Goal: Transaction & Acquisition: Purchase product/service

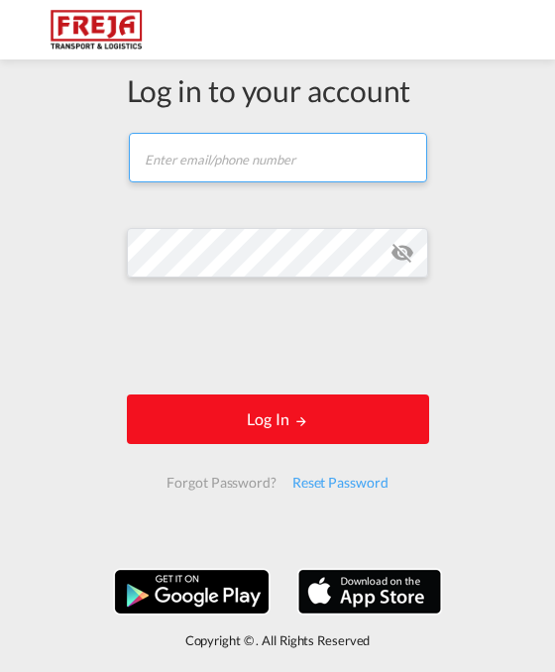
type input "[EMAIL_ADDRESS][DOMAIN_NAME]"
click at [204, 444] on button "Log In" at bounding box center [278, 420] width 303 height 50
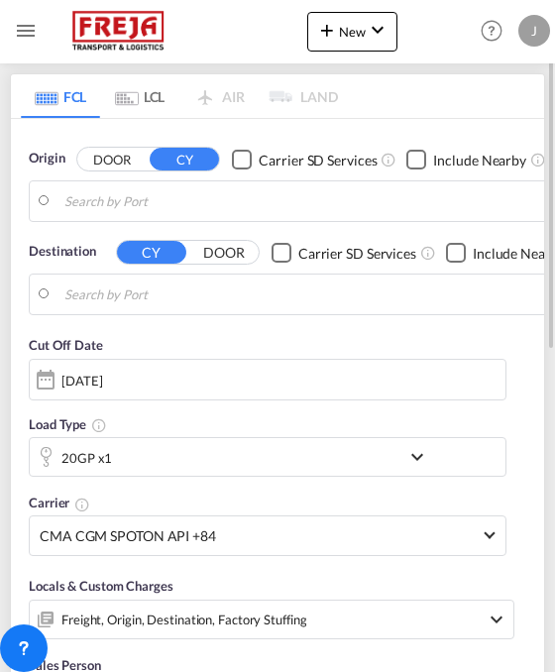
type input "[GEOGRAPHIC_DATA], [GEOGRAPHIC_DATA]"
type input "Kotka, FIKTK"
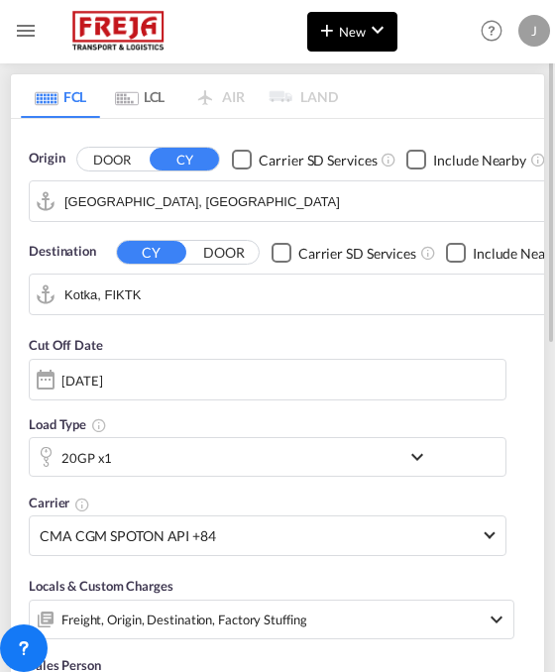
click at [369, 30] on md-icon "icon-chevron-down" at bounding box center [378, 30] width 24 height 24
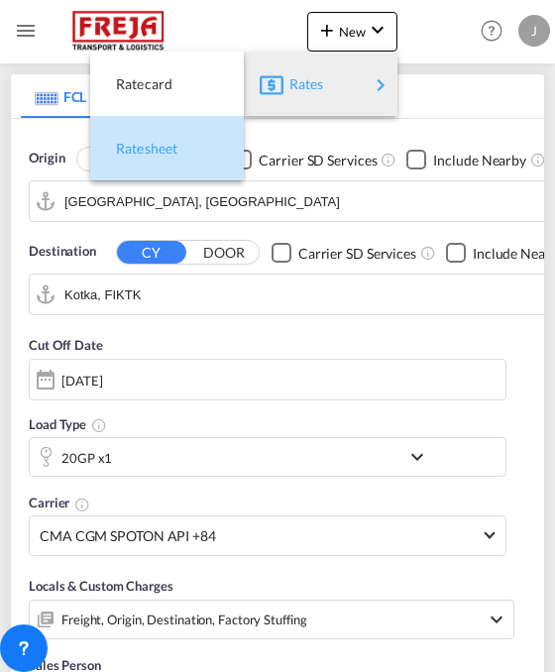
click at [190, 142] on div "Ratesheet" at bounding box center [167, 149] width 122 height 50
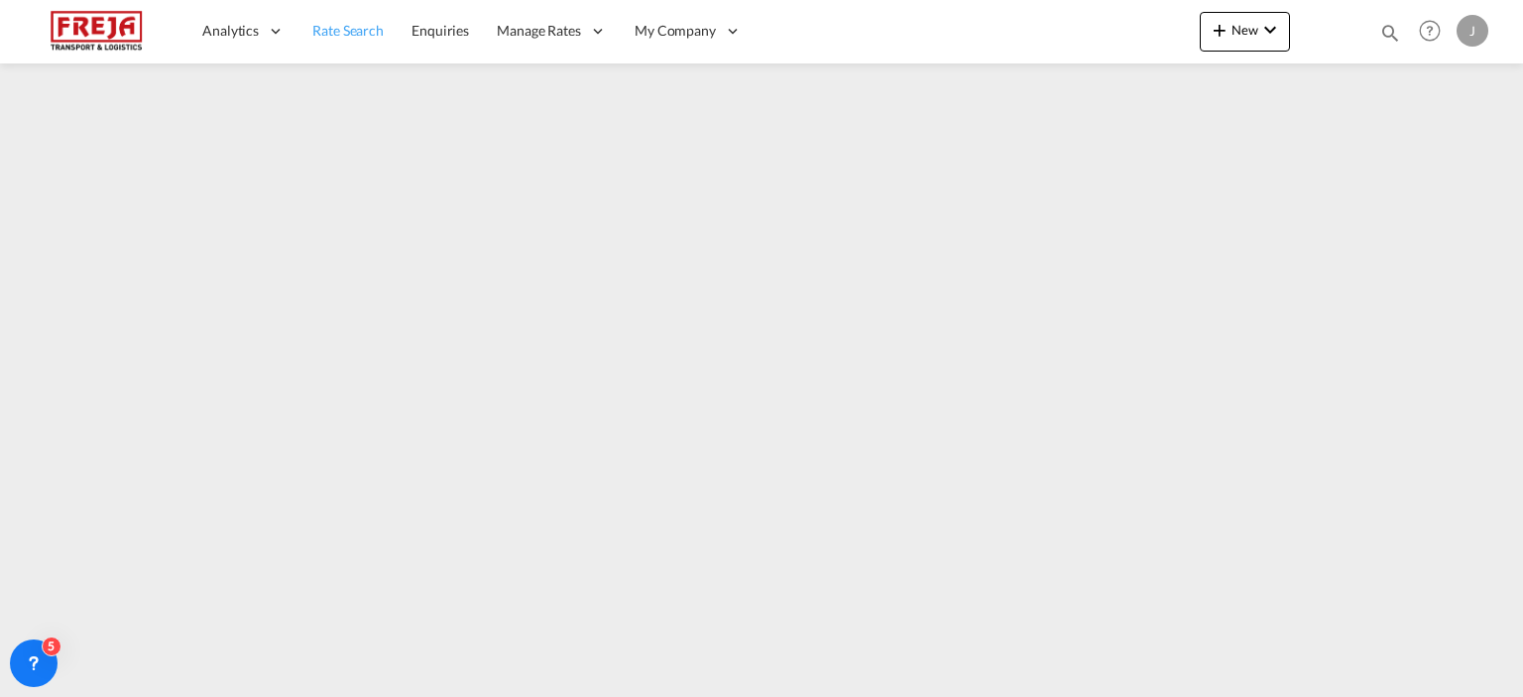
click at [348, 30] on span "Rate Search" at bounding box center [347, 30] width 71 height 17
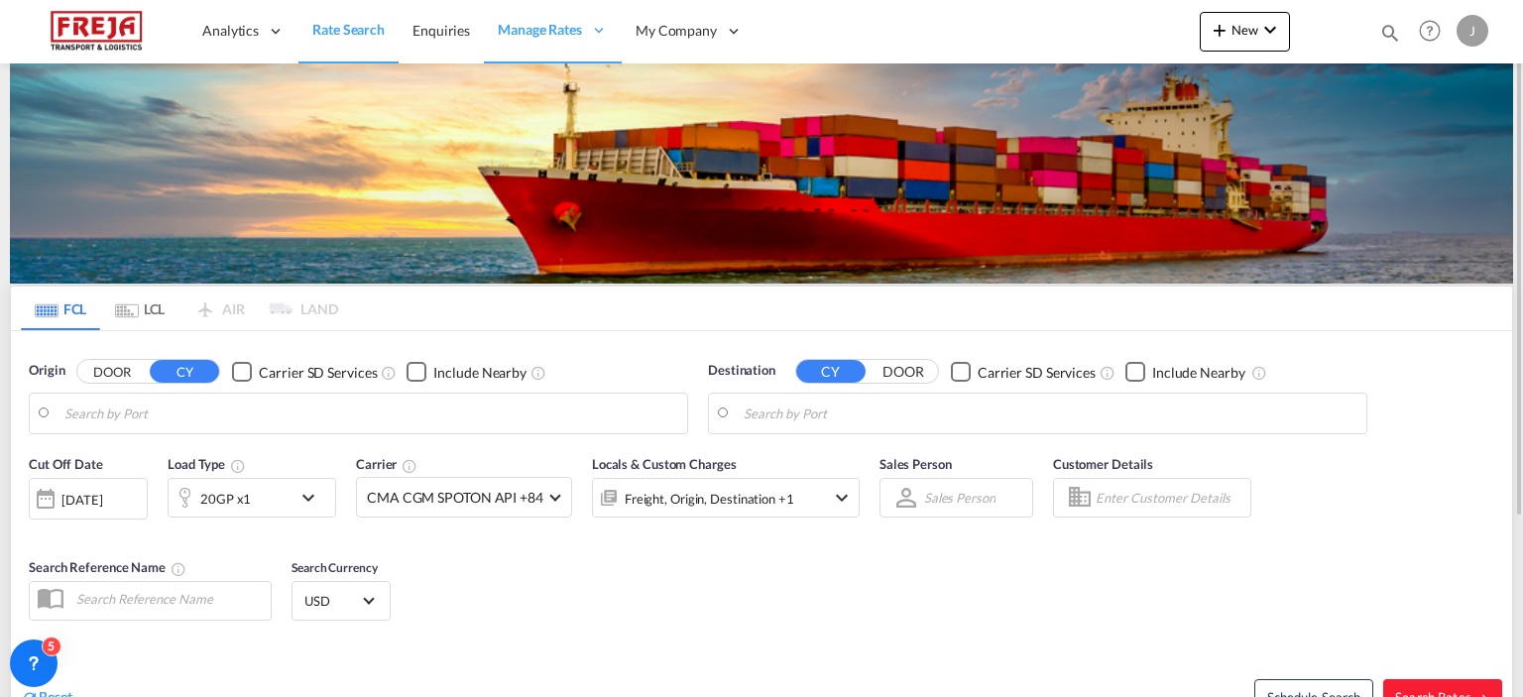
type input "[GEOGRAPHIC_DATA], [GEOGRAPHIC_DATA]"
type input "Kotka, FIKTK"
click at [239, 427] on input "[GEOGRAPHIC_DATA], [GEOGRAPHIC_DATA]" at bounding box center [370, 414] width 613 height 30
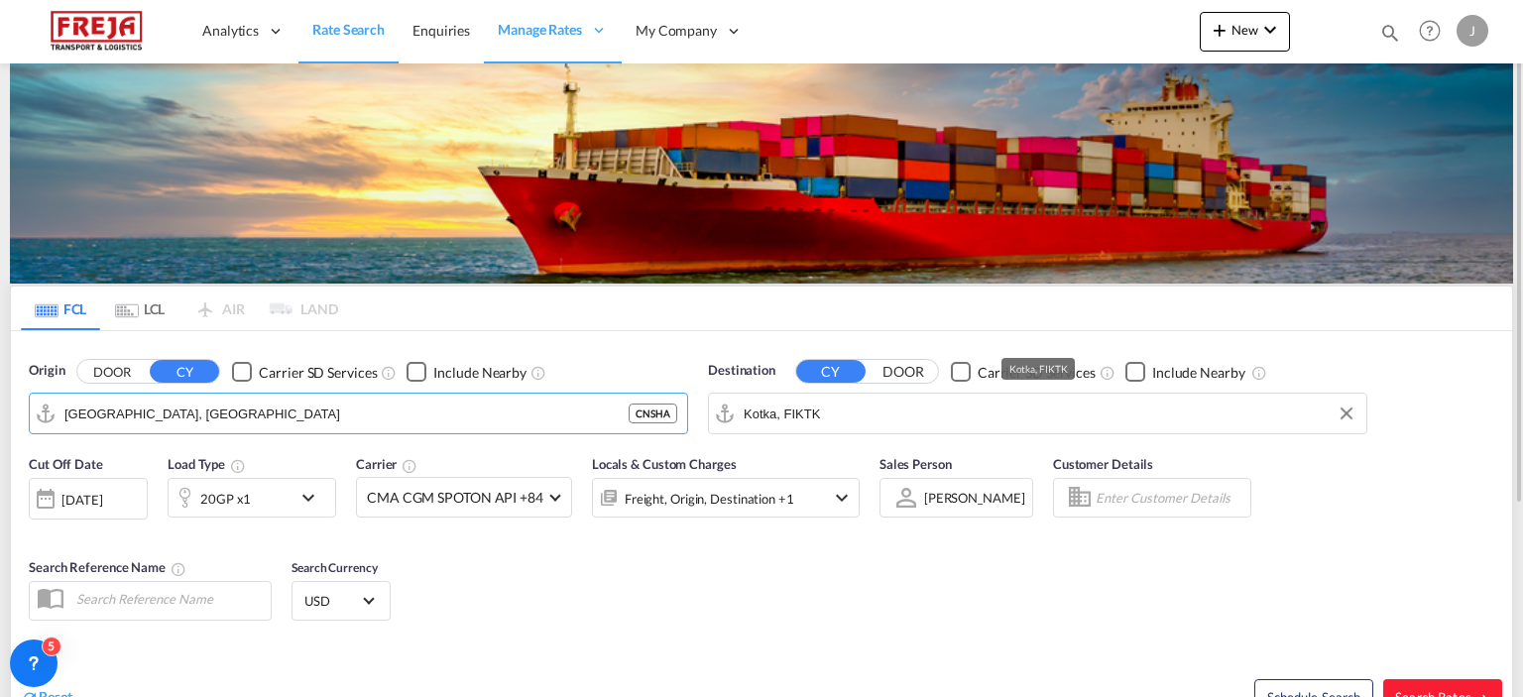
click at [767, 419] on input "Kotka, FIKTK" at bounding box center [1050, 414] width 613 height 30
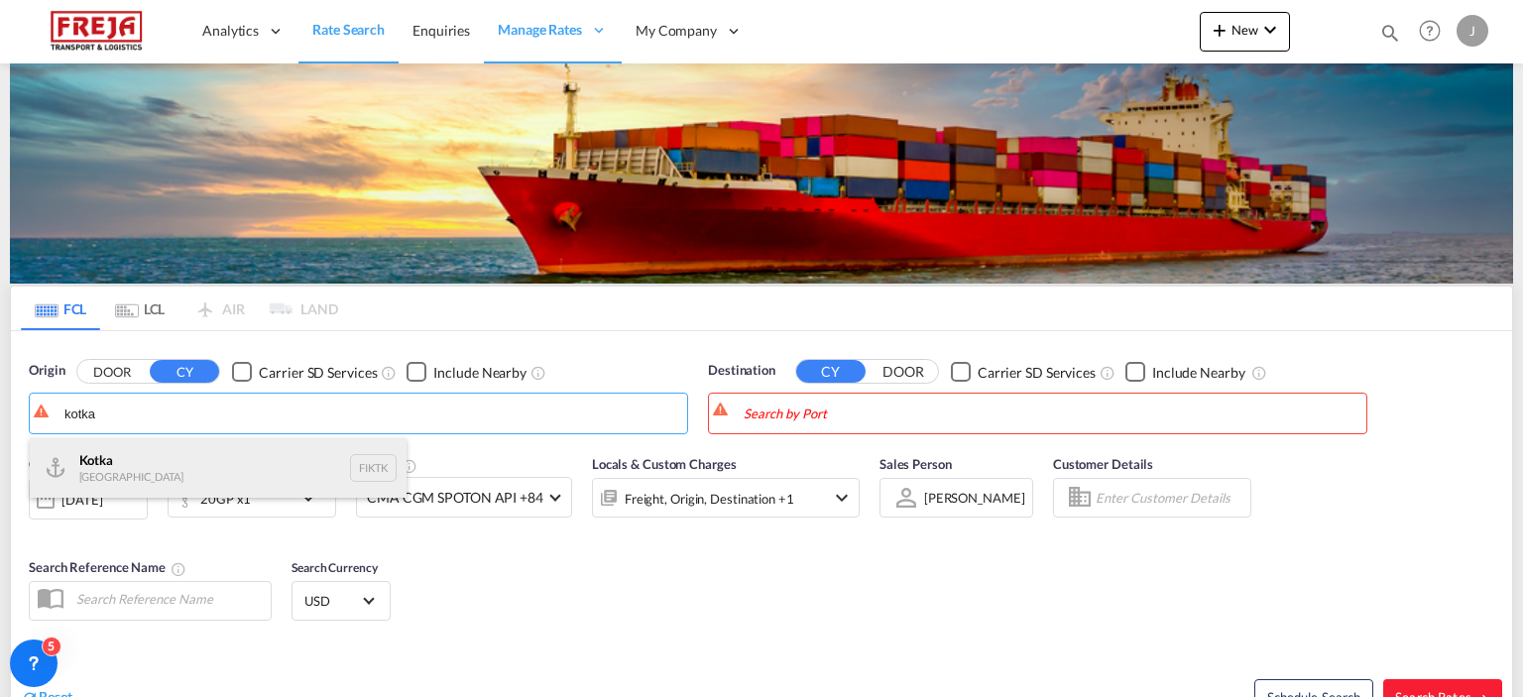
click at [316, 459] on div "Kotka Finland FIKTK" at bounding box center [218, 468] width 377 height 60
type input "Kotka, FIKTK"
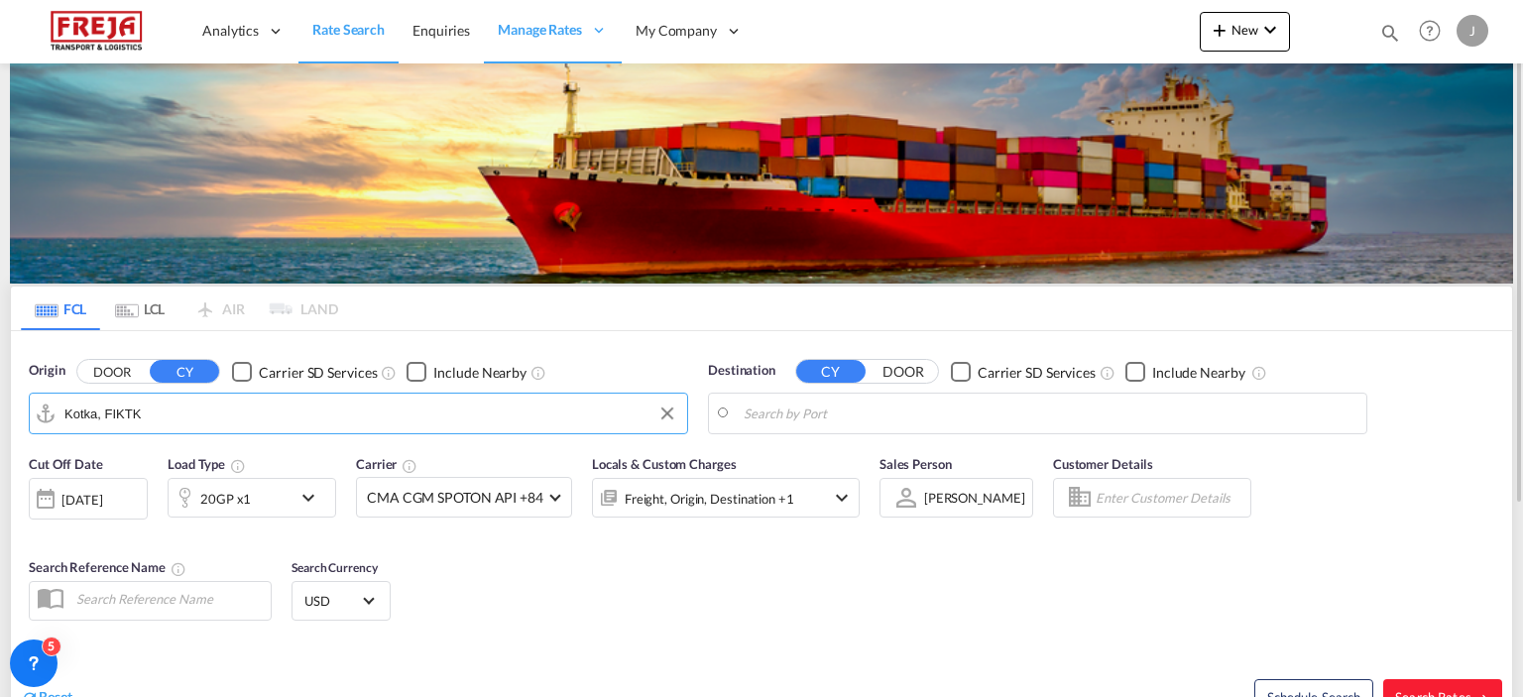
click at [813, 412] on body "Analytics Reports Dashboard Rate Search Enquiries Manage Rates Contract Rates" at bounding box center [761, 348] width 1523 height 697
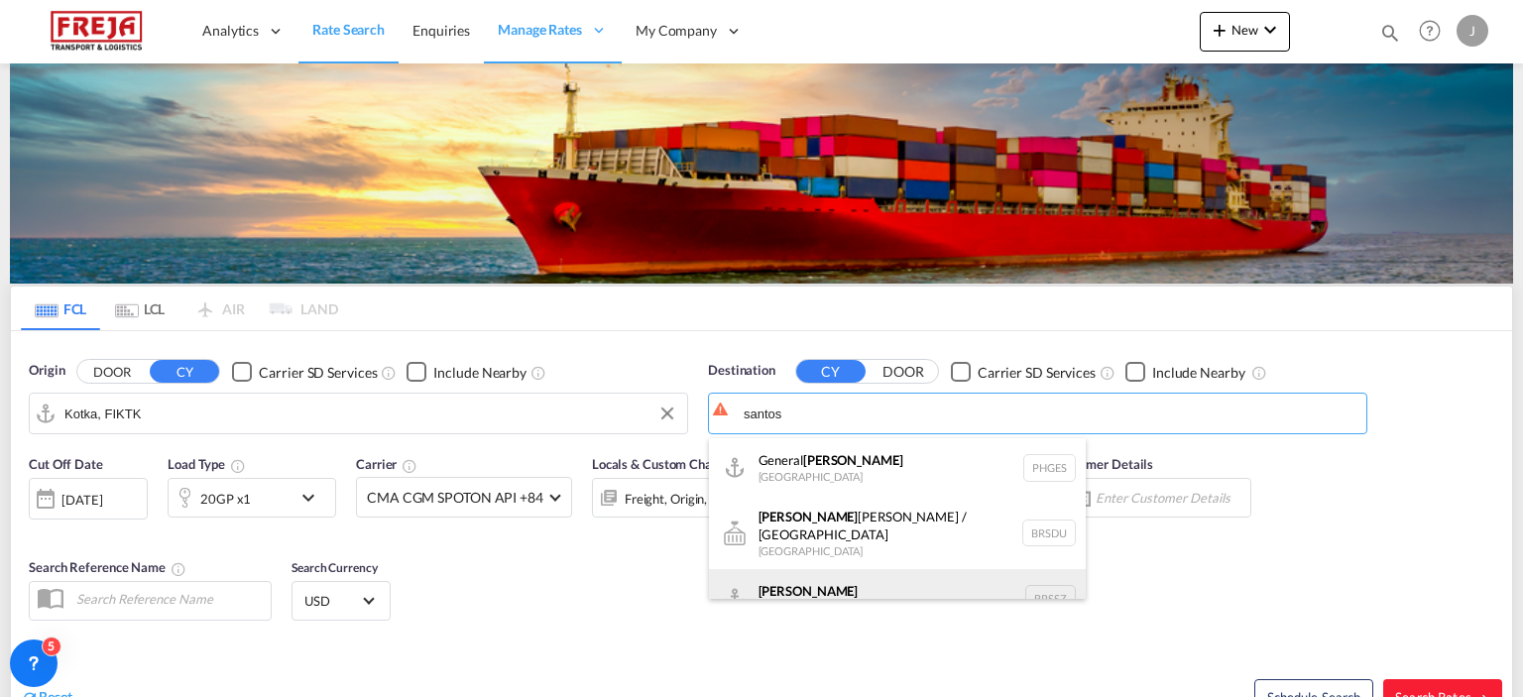
click at [773, 584] on div "[PERSON_NAME] [GEOGRAPHIC_DATA] BRSSZ" at bounding box center [897, 599] width 377 height 60
type input "[PERSON_NAME], BRSSZ"
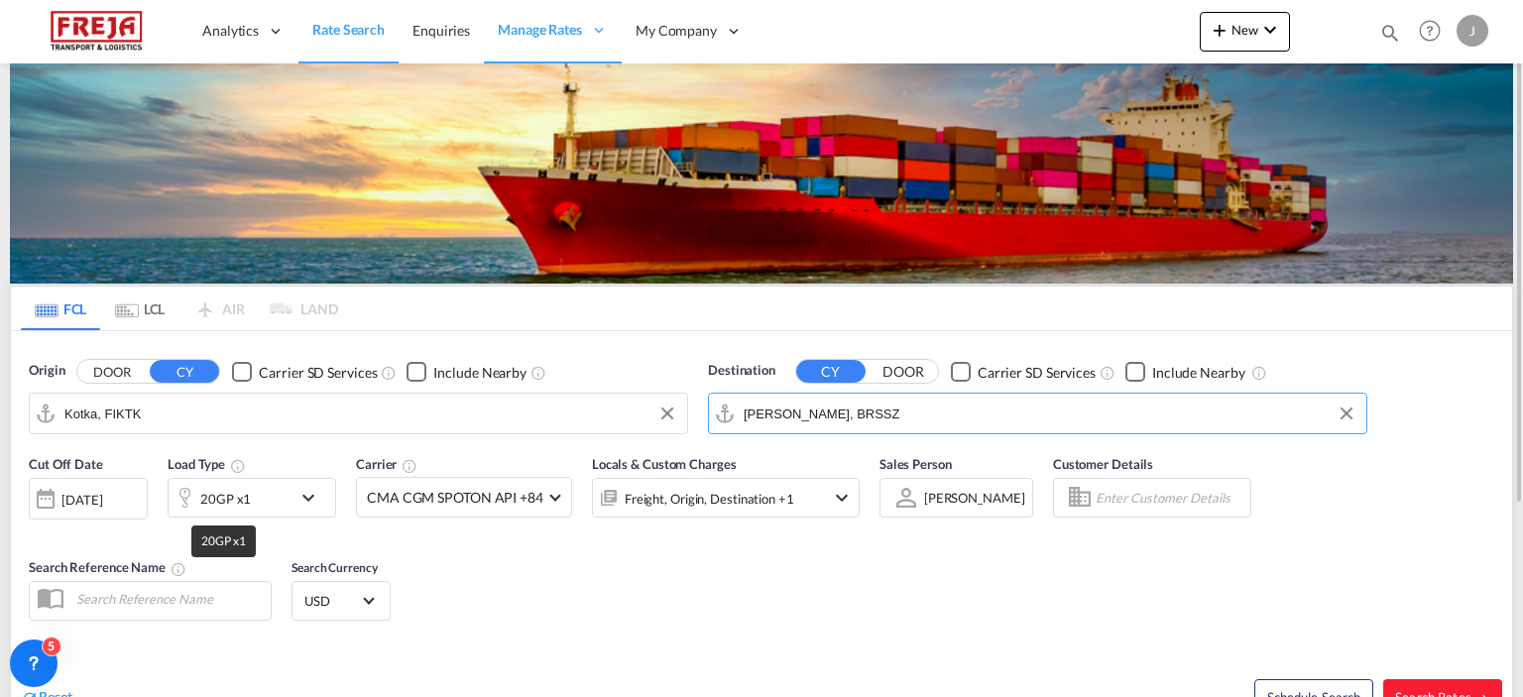
click at [234, 501] on div "20GP x1" at bounding box center [225, 499] width 51 height 28
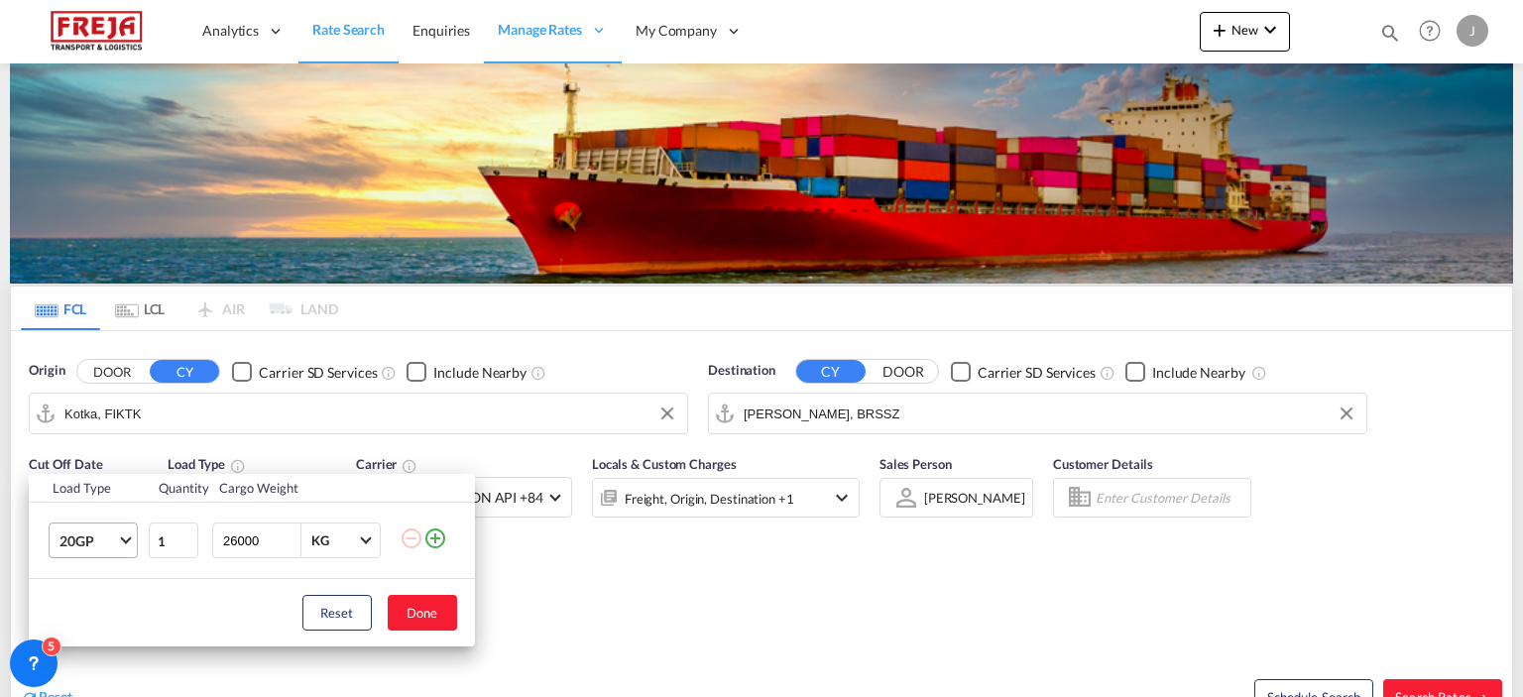
click at [118, 546] on md-select-value "20GP" at bounding box center [97, 541] width 79 height 34
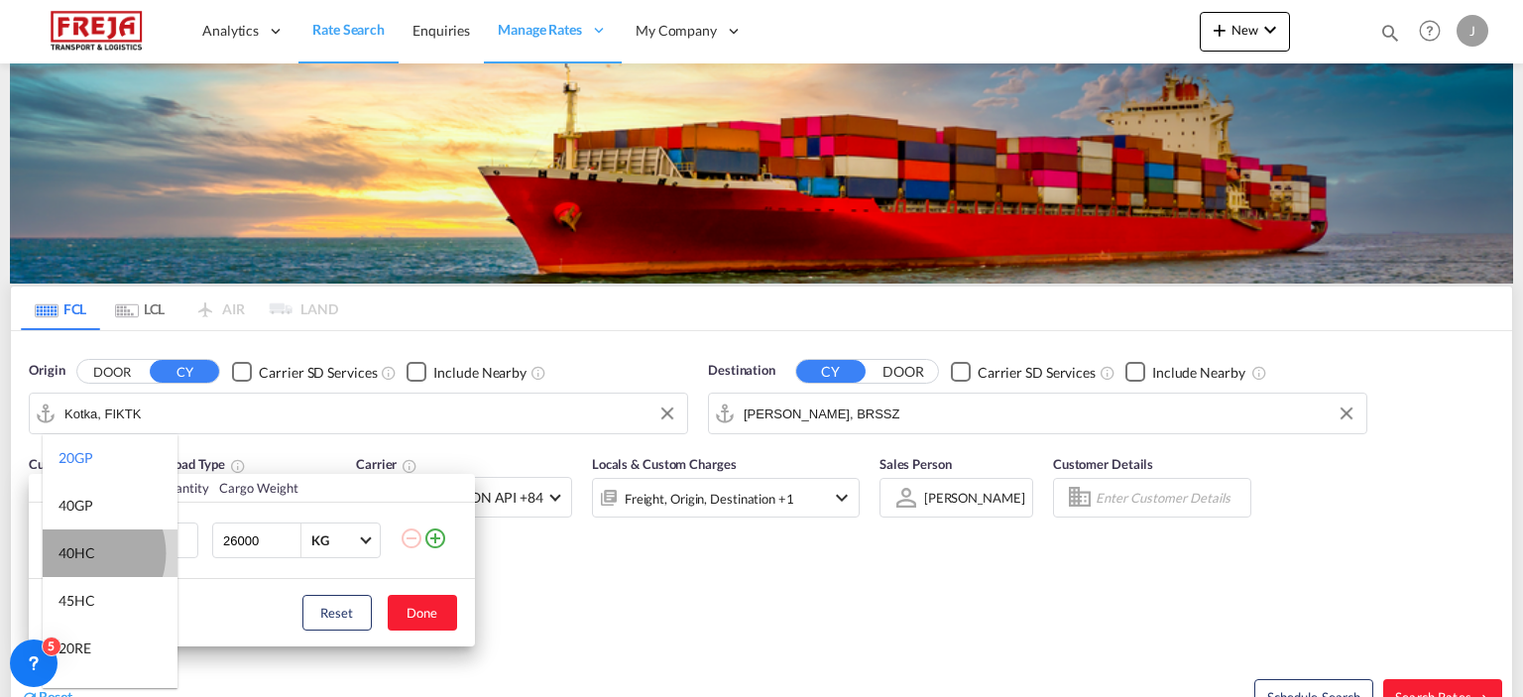
click at [83, 552] on div "40HC" at bounding box center [77, 554] width 37 height 20
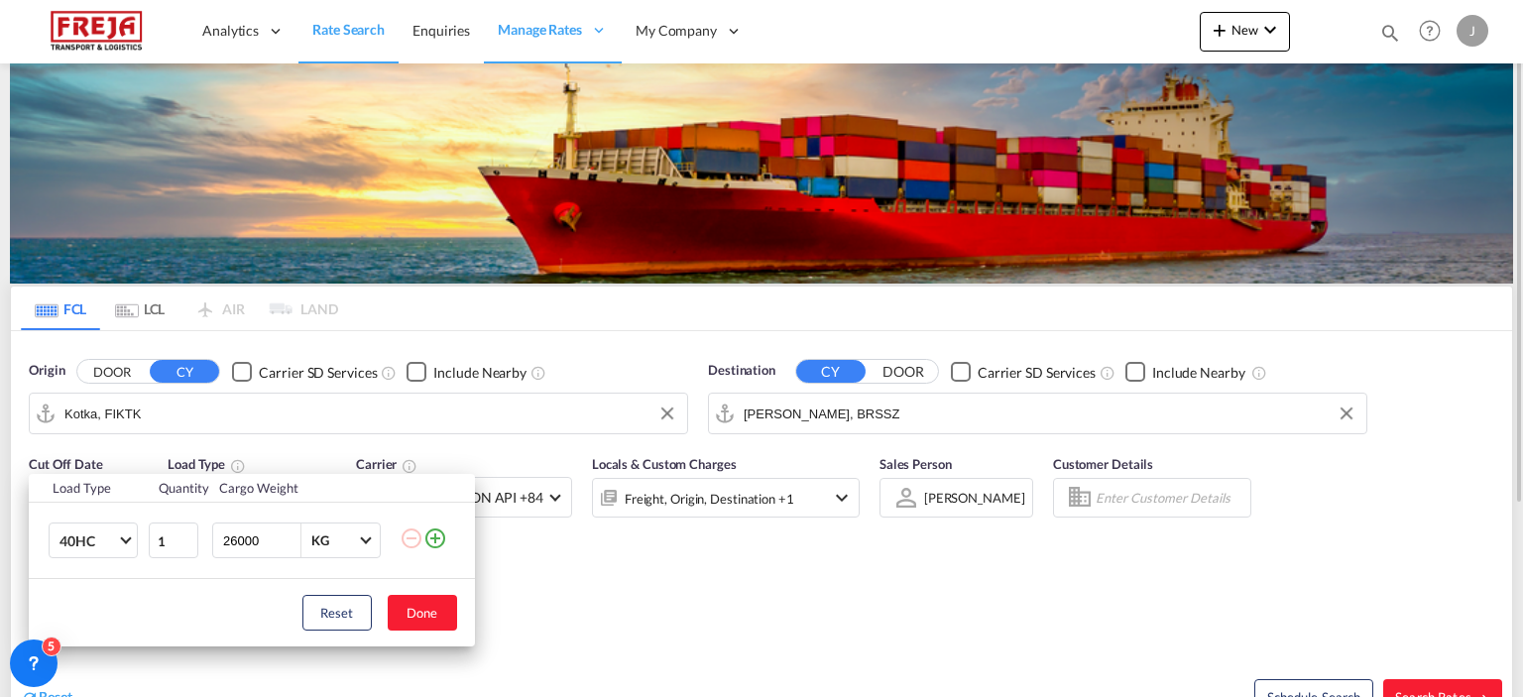
click at [445, 604] on button "Done" at bounding box center [422, 613] width 69 height 36
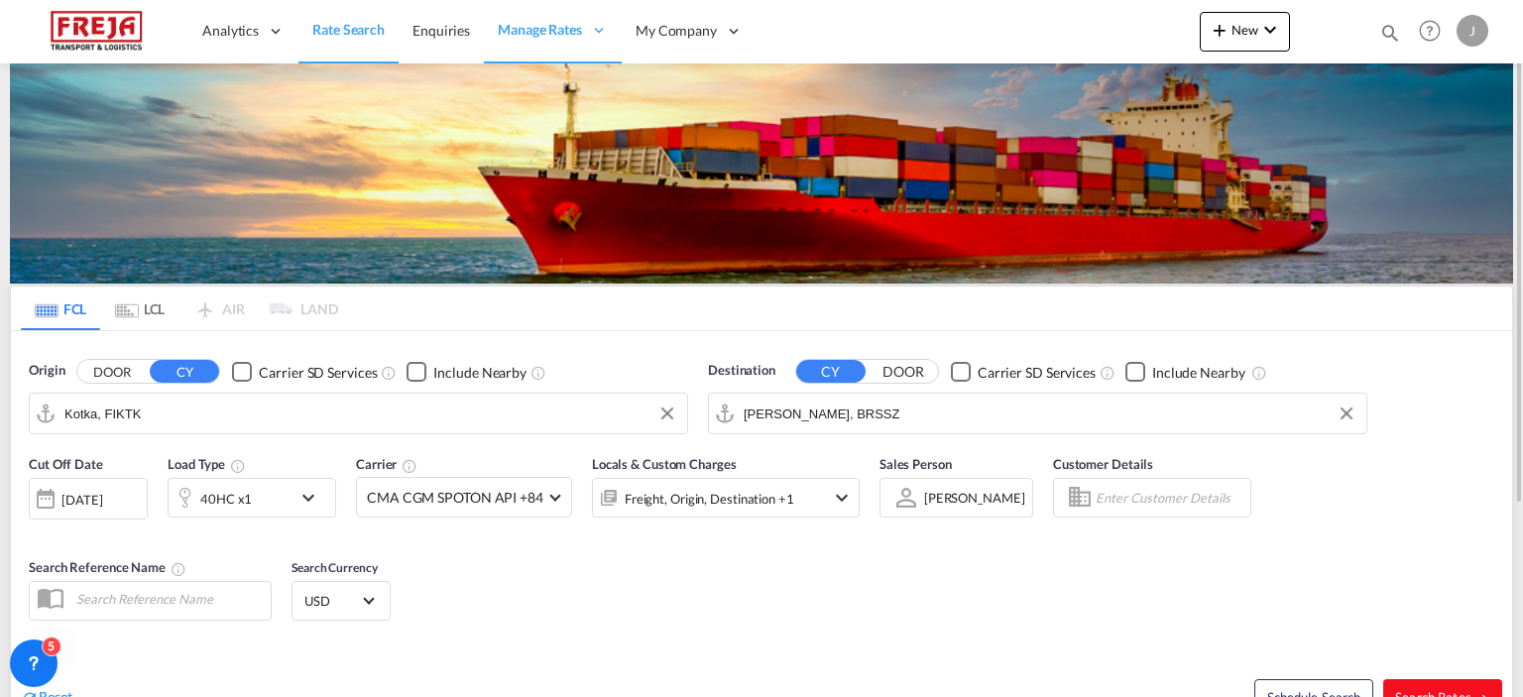
click at [1431, 682] on button "Search Rates" at bounding box center [1443, 697] width 119 height 36
type input "FIKTK to BRSSZ / [DATE]"
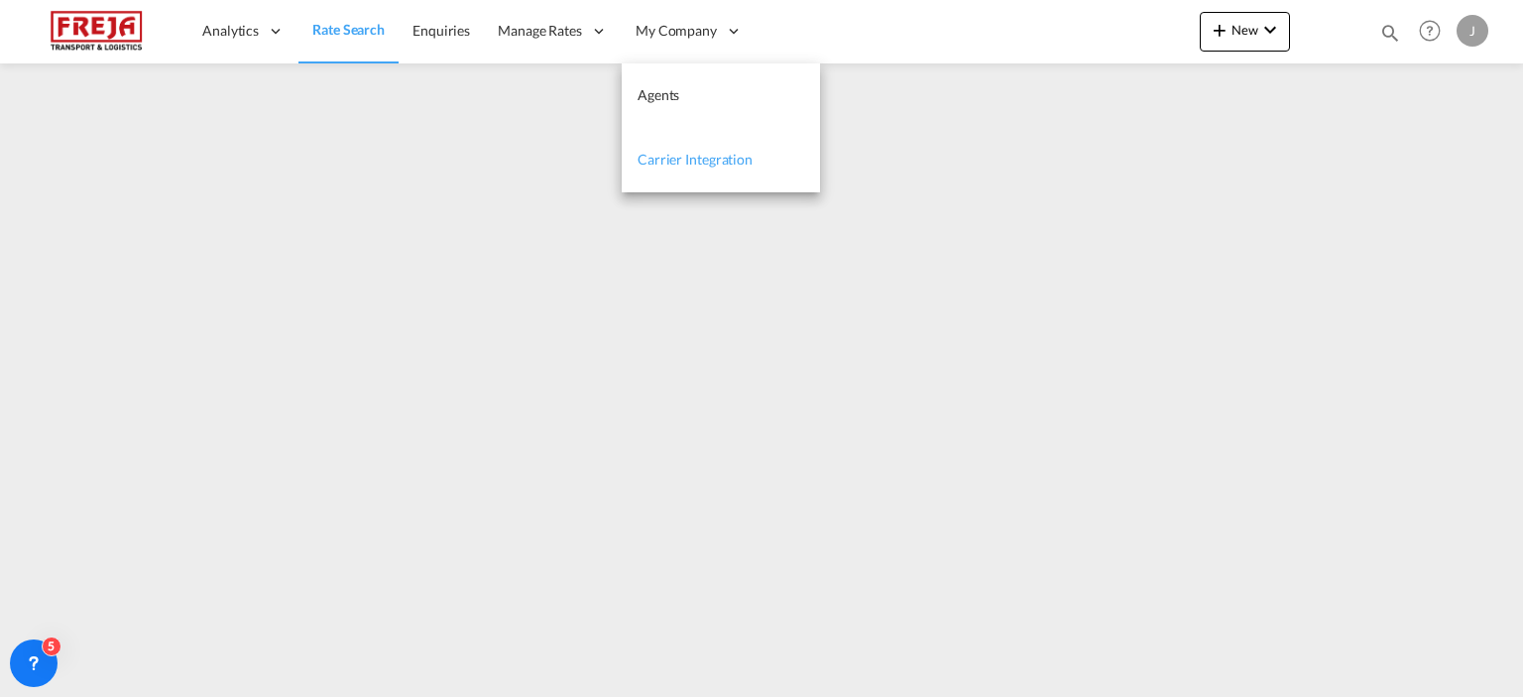
click at [698, 155] on span "Carrier Integration" at bounding box center [695, 159] width 115 height 17
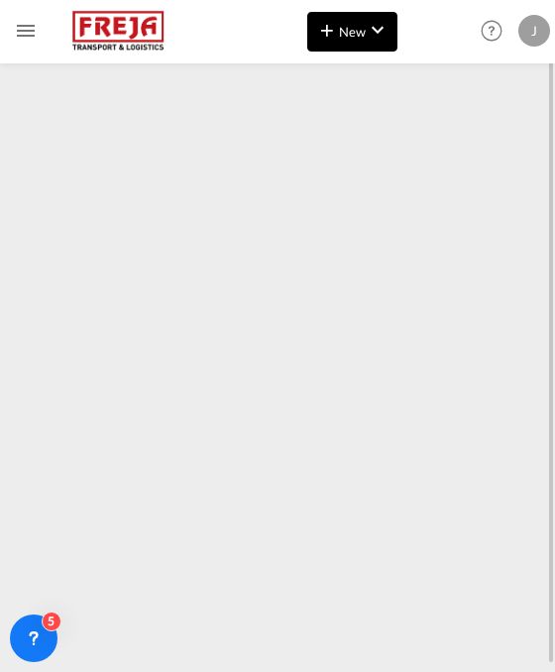
click at [378, 37] on md-icon "icon-chevron-down" at bounding box center [378, 30] width 24 height 24
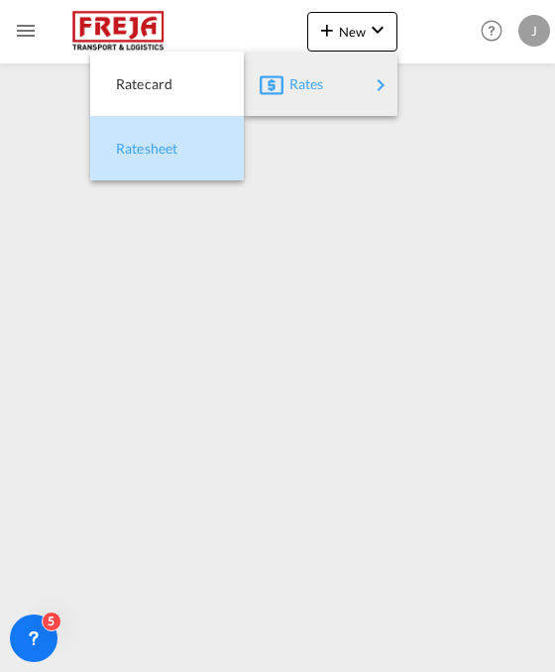
click at [155, 163] on div "Ratesheet" at bounding box center [152, 149] width 73 height 50
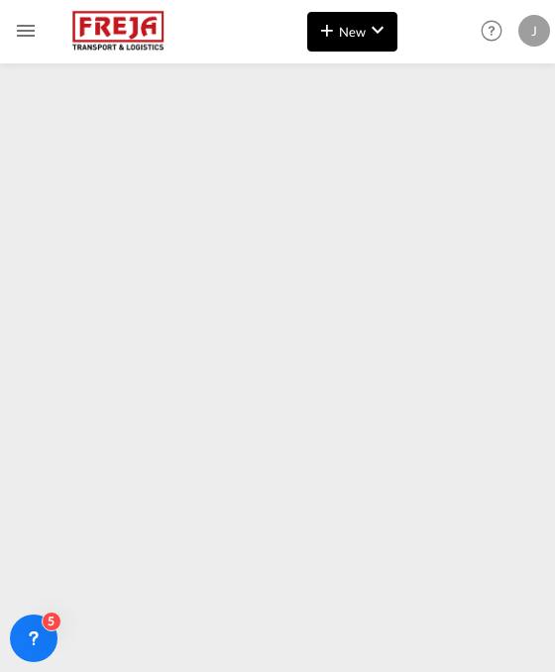
click at [356, 23] on span "New" at bounding box center [352, 32] width 74 height 28
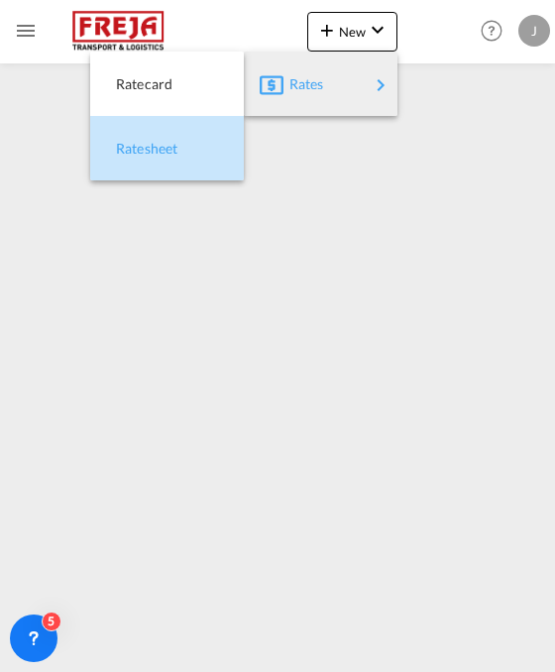
click at [194, 156] on div "Ratesheet" at bounding box center [167, 149] width 122 height 50
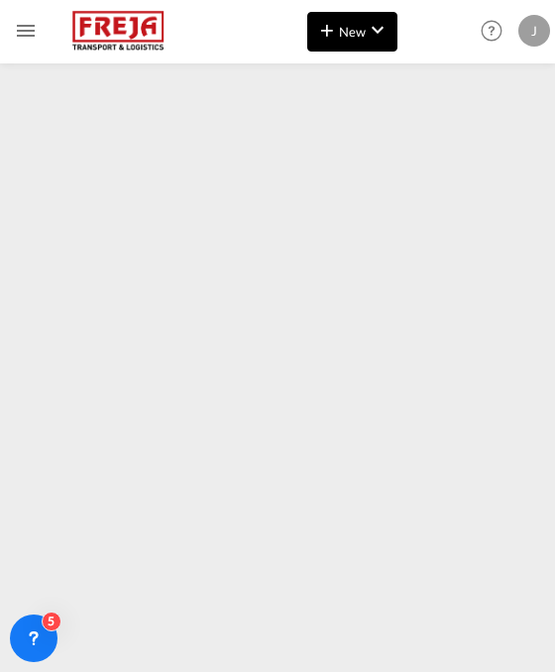
click at [348, 47] on button "New" at bounding box center [352, 32] width 90 height 40
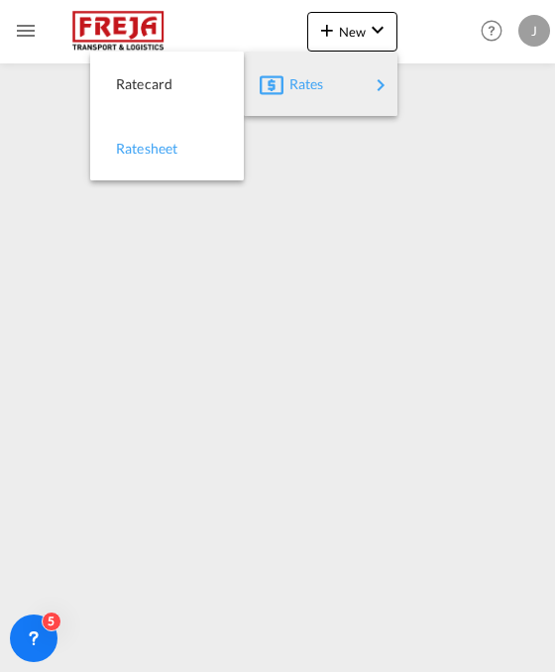
click at [185, 154] on div "Ratesheet" at bounding box center [152, 149] width 73 height 50
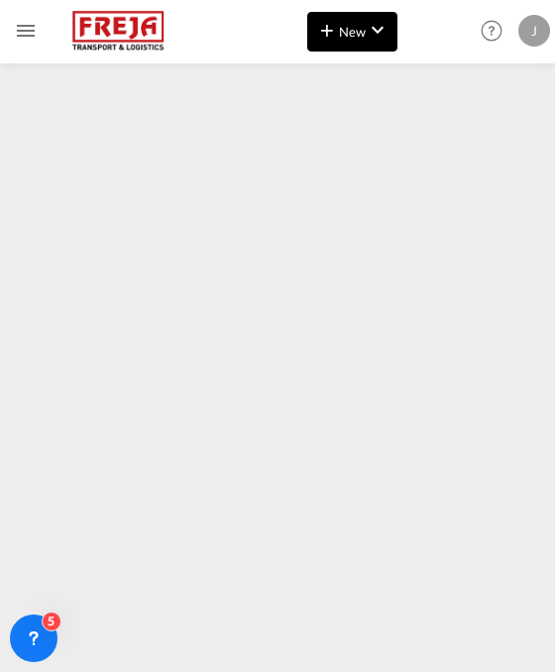
click at [349, 36] on span "New" at bounding box center [352, 32] width 74 height 28
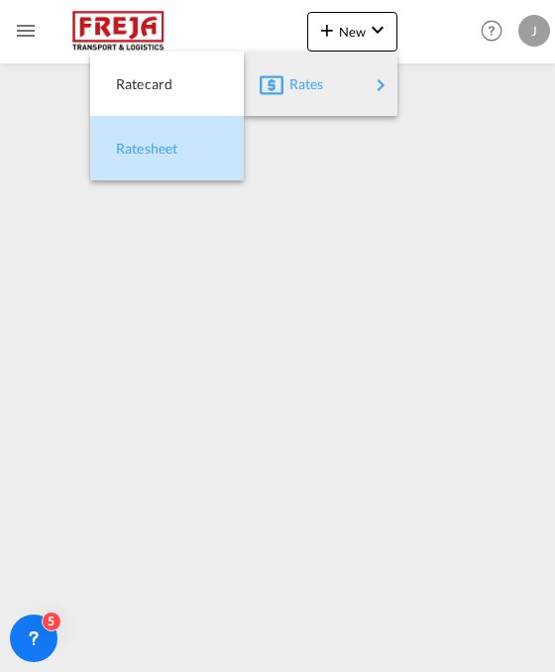
click at [138, 142] on span "Ratesheet" at bounding box center [127, 149] width 22 height 40
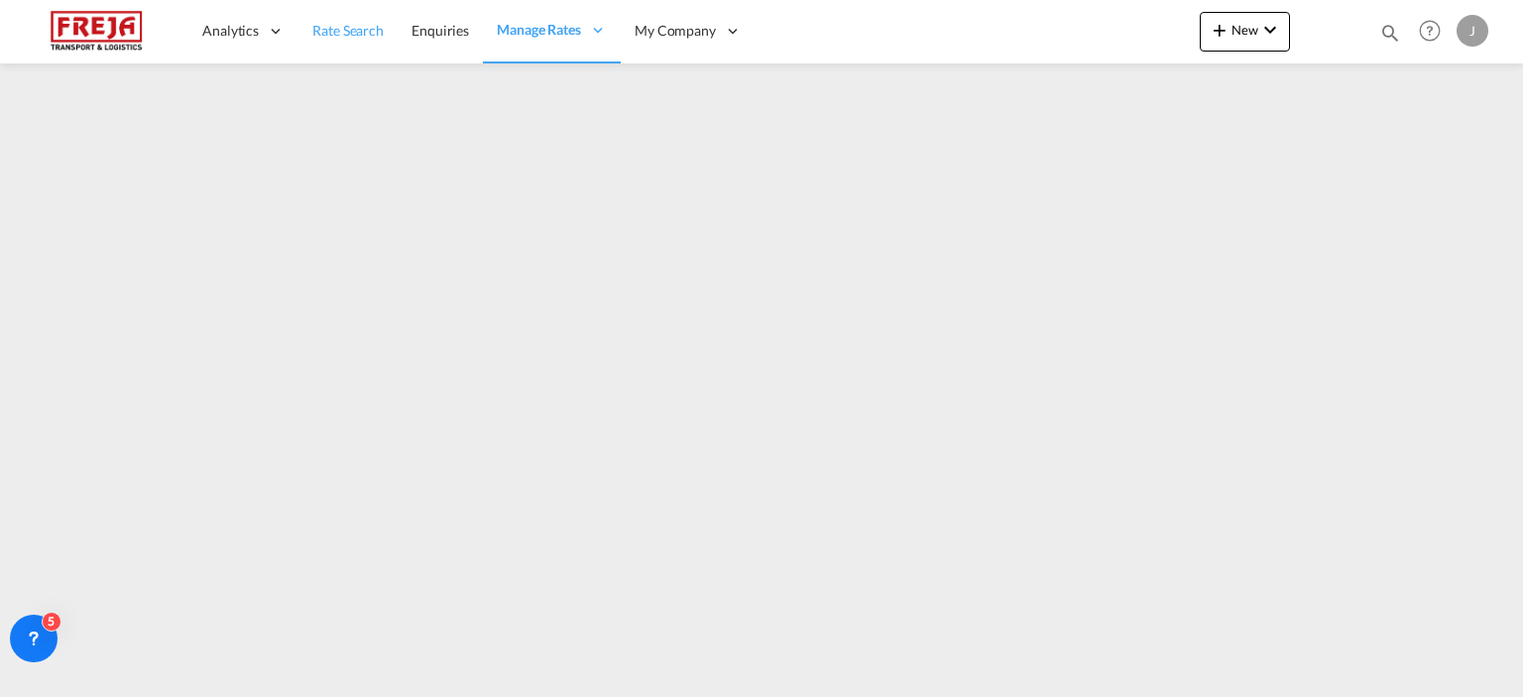
click at [352, 40] on span "Rate Search" at bounding box center [347, 31] width 71 height 20
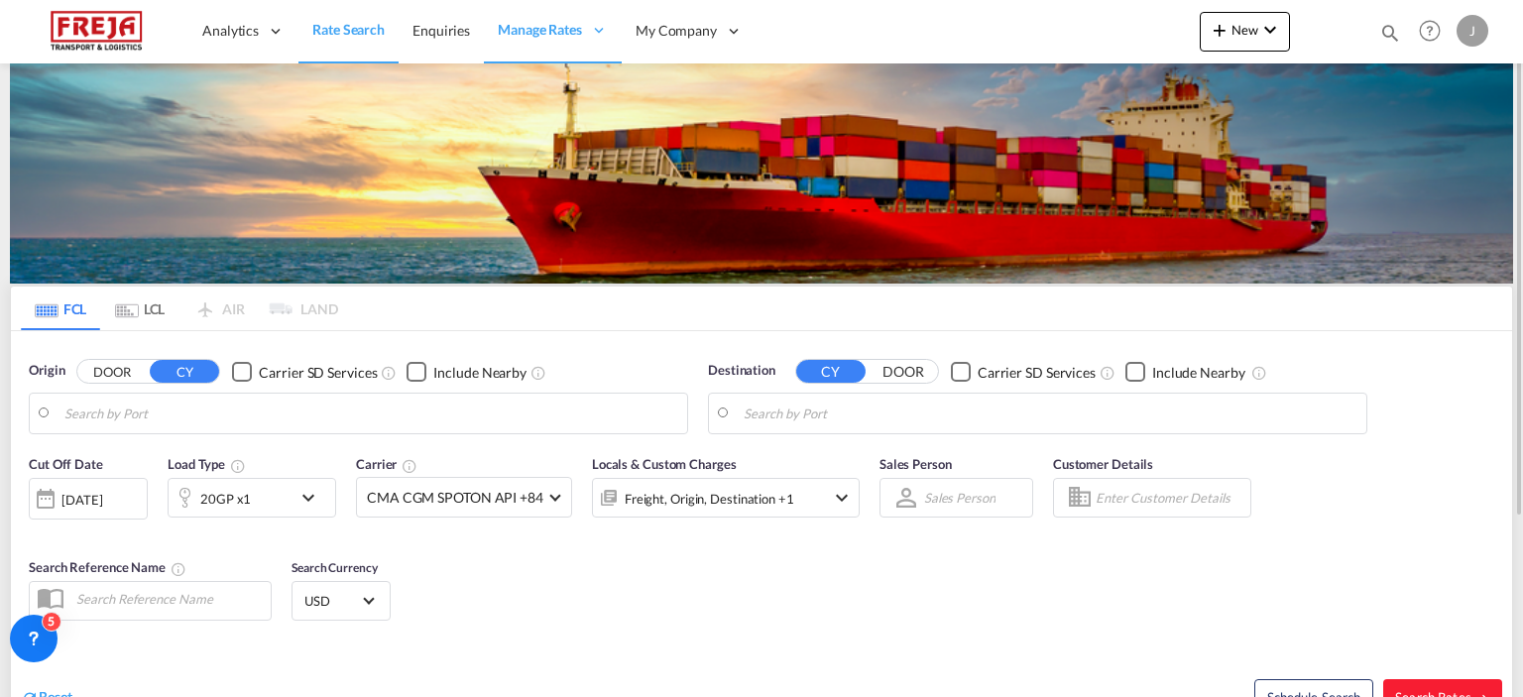
type input "Oulu ([GEOGRAPHIC_DATA]), [GEOGRAPHIC_DATA]"
type input "Alexandria ([GEOGRAPHIC_DATA]), EGALY"
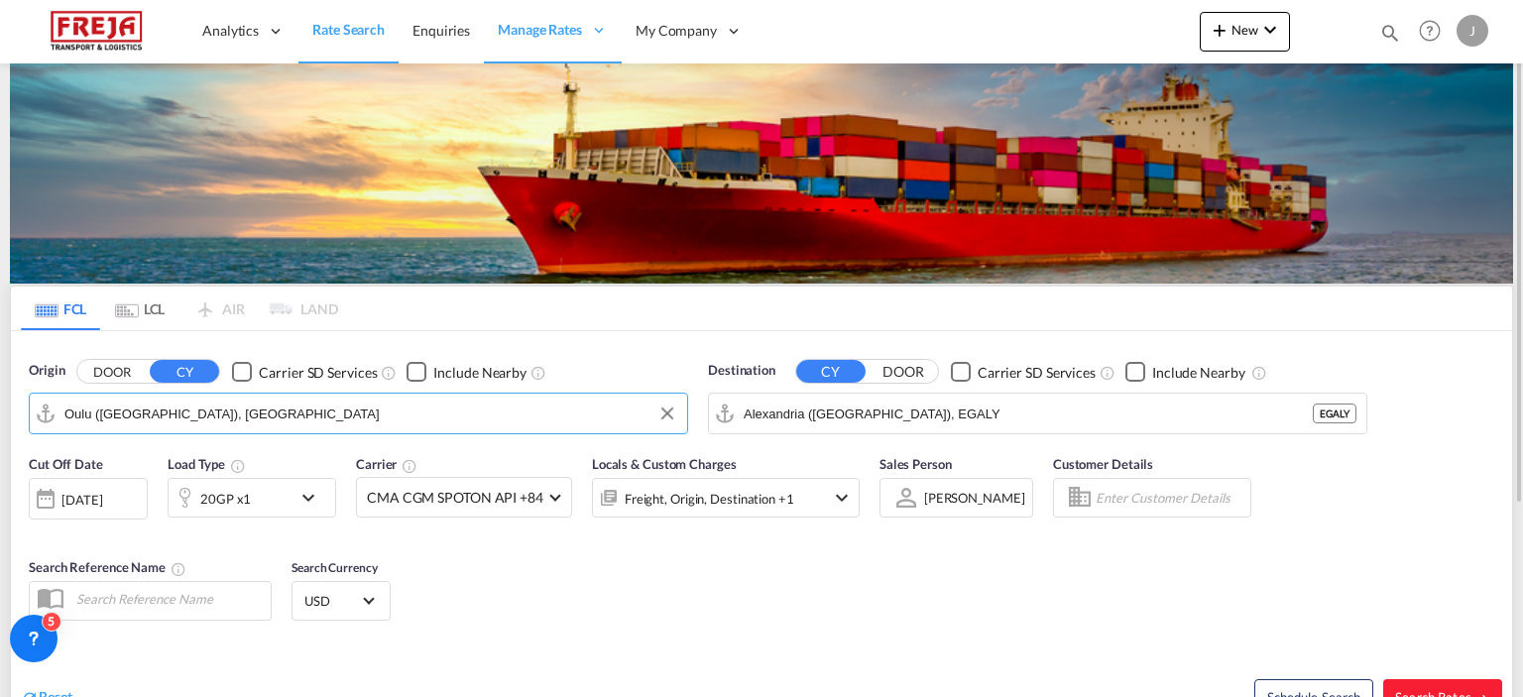
click at [190, 410] on input "Oulu ([GEOGRAPHIC_DATA]), [GEOGRAPHIC_DATA]" at bounding box center [370, 414] width 613 height 30
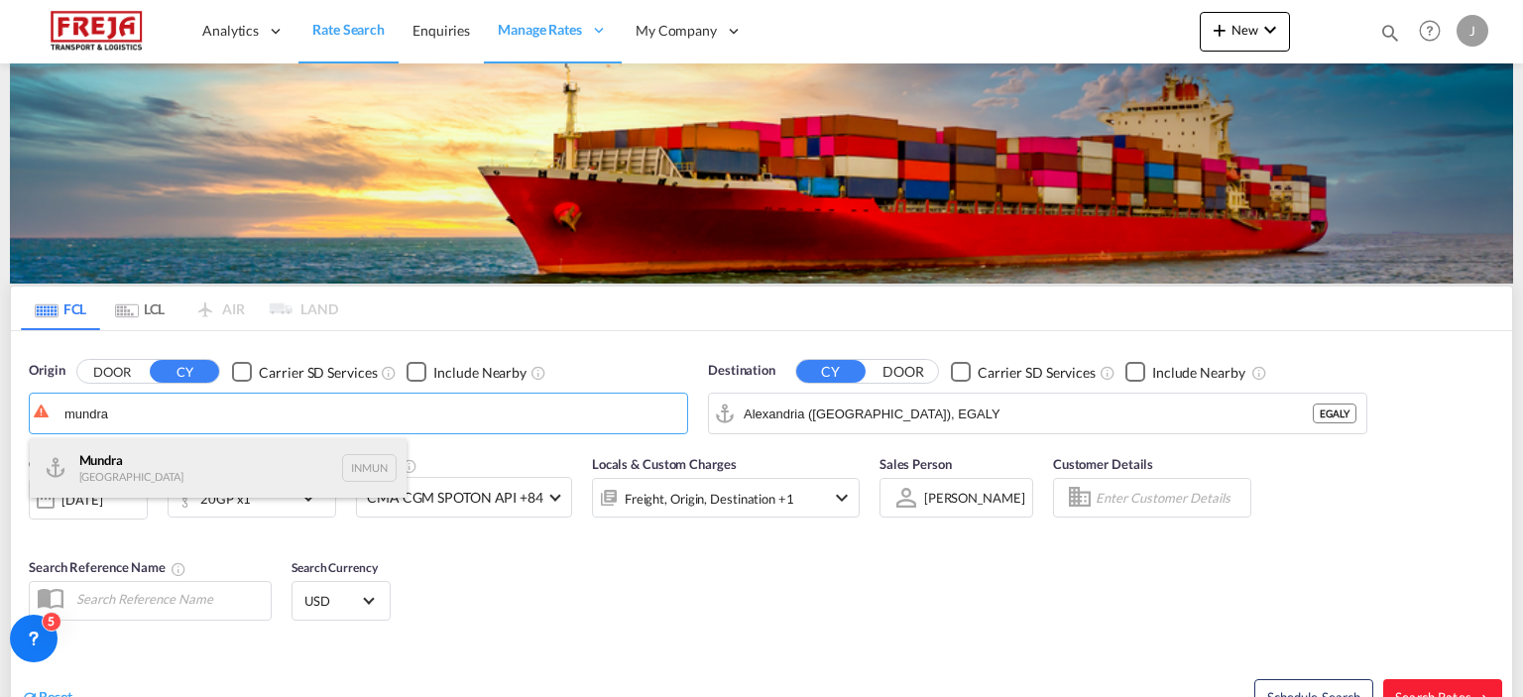
click at [155, 470] on div "Mundra India INMUN" at bounding box center [218, 468] width 377 height 60
type input "Mundra, INMUN"
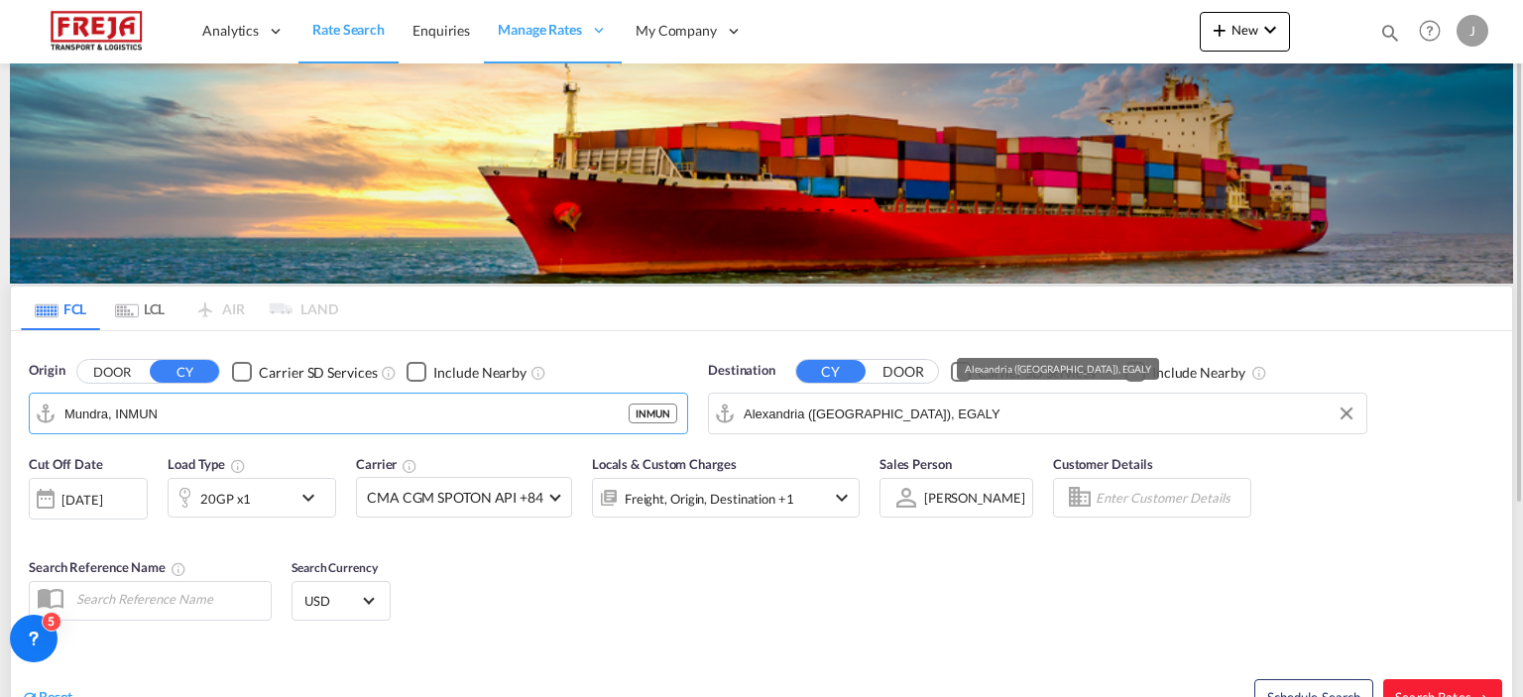
click at [754, 411] on input "Alexandria ([GEOGRAPHIC_DATA]), EGALY" at bounding box center [1050, 414] width 613 height 30
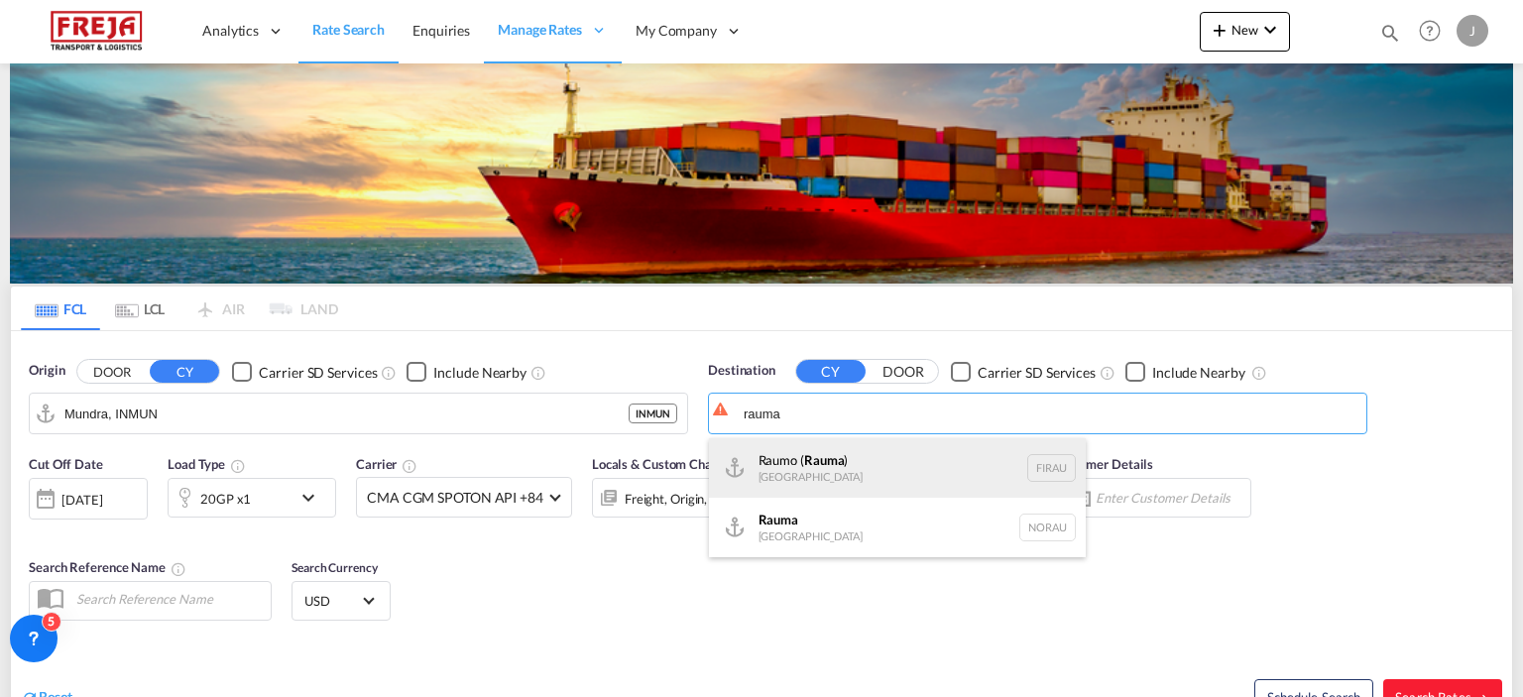
click at [811, 477] on div "Raumo ( [GEOGRAPHIC_DATA] ) [GEOGRAPHIC_DATA] [GEOGRAPHIC_DATA]" at bounding box center [897, 468] width 377 height 60
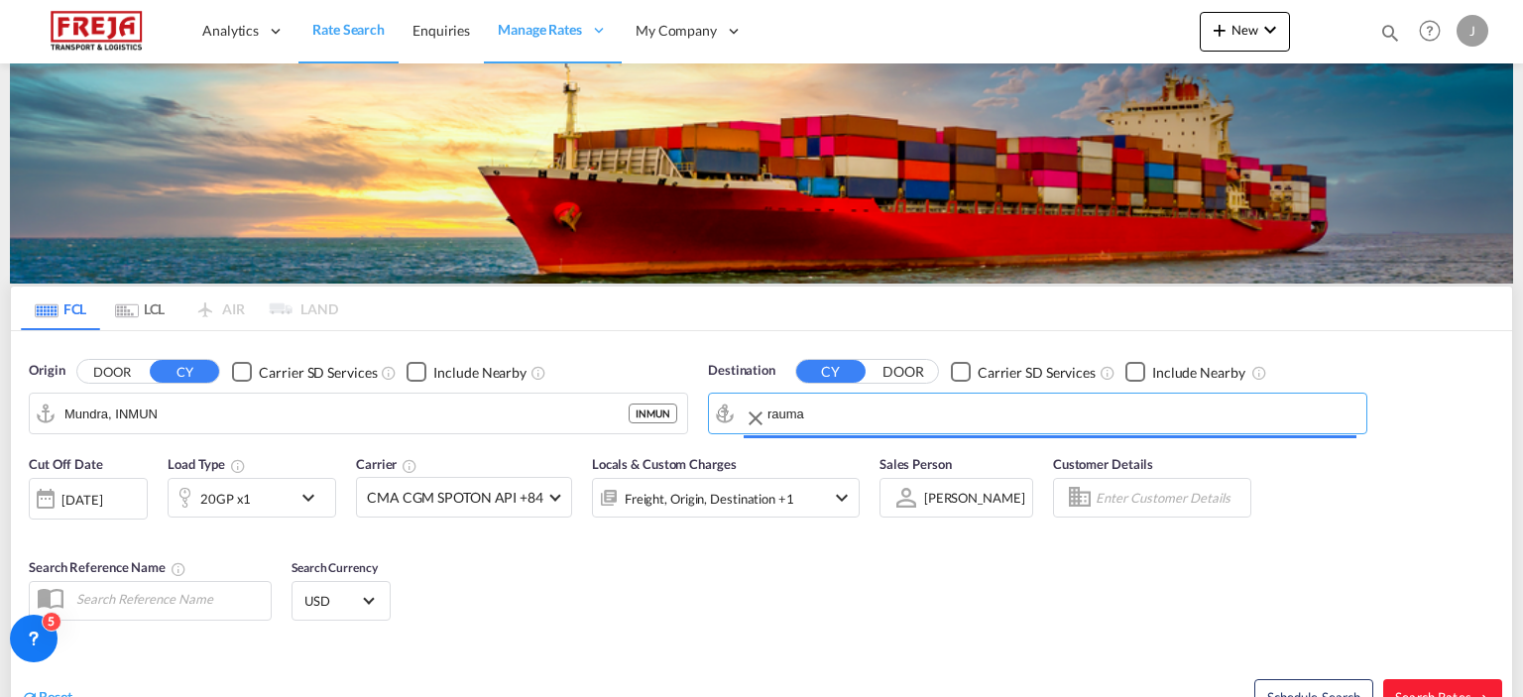
type input "Raumo (Rauma), [GEOGRAPHIC_DATA]"
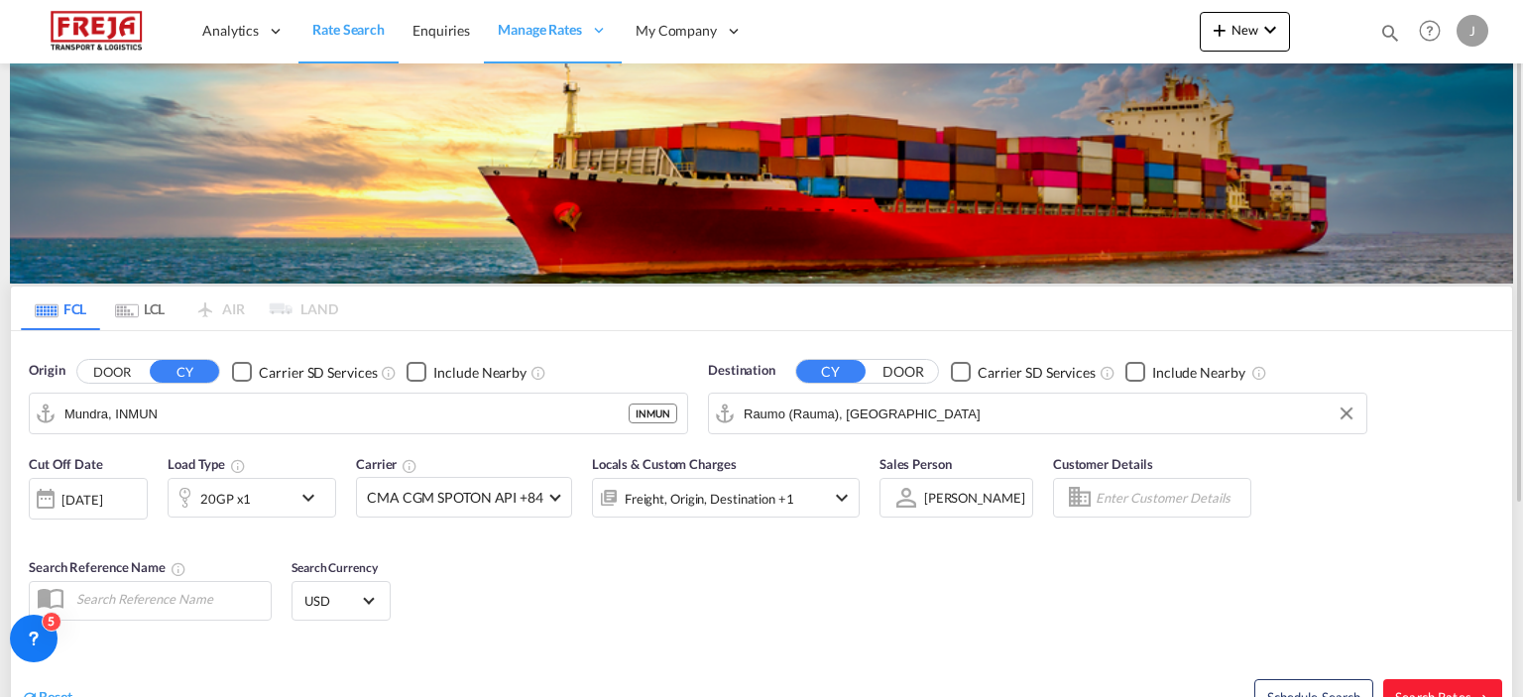
click at [259, 486] on div "20GP x1" at bounding box center [230, 498] width 123 height 40
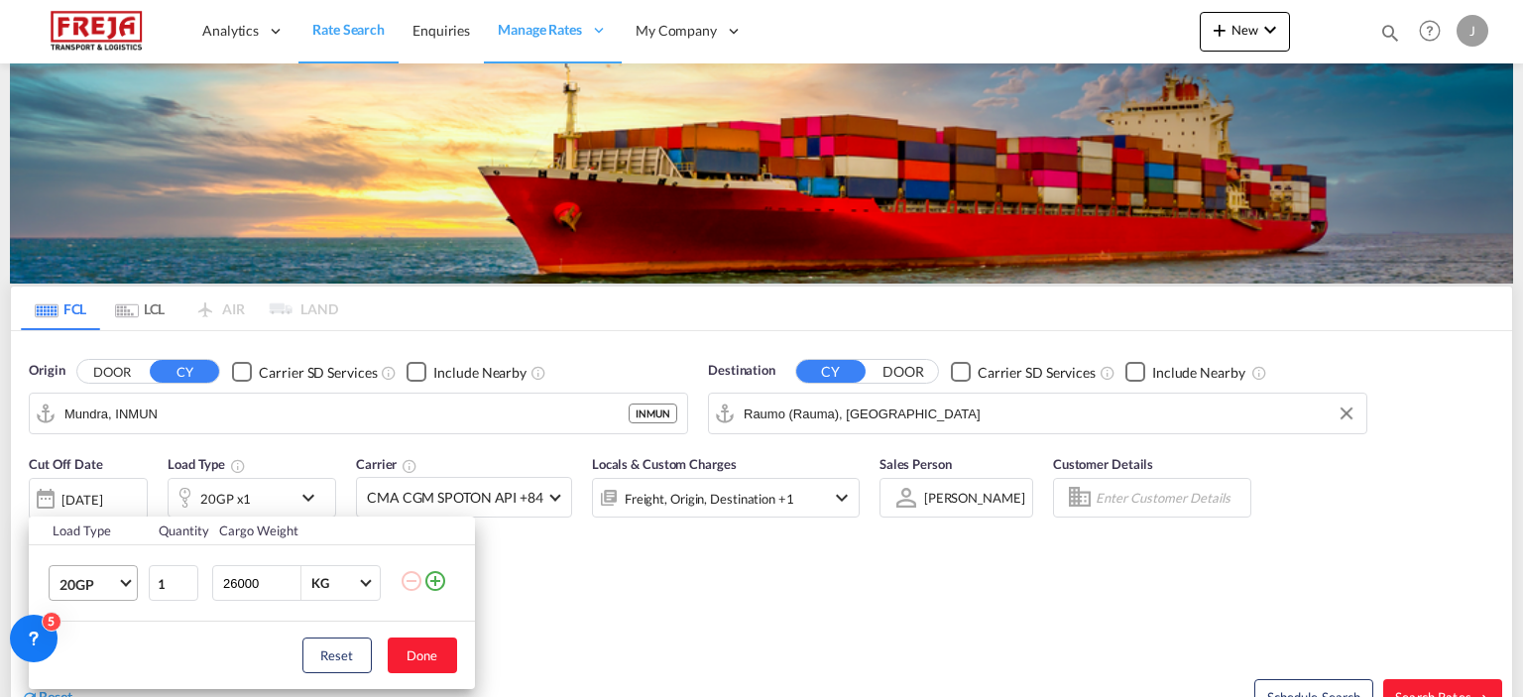
click at [112, 573] on md-select-value "20GP" at bounding box center [97, 583] width 79 height 34
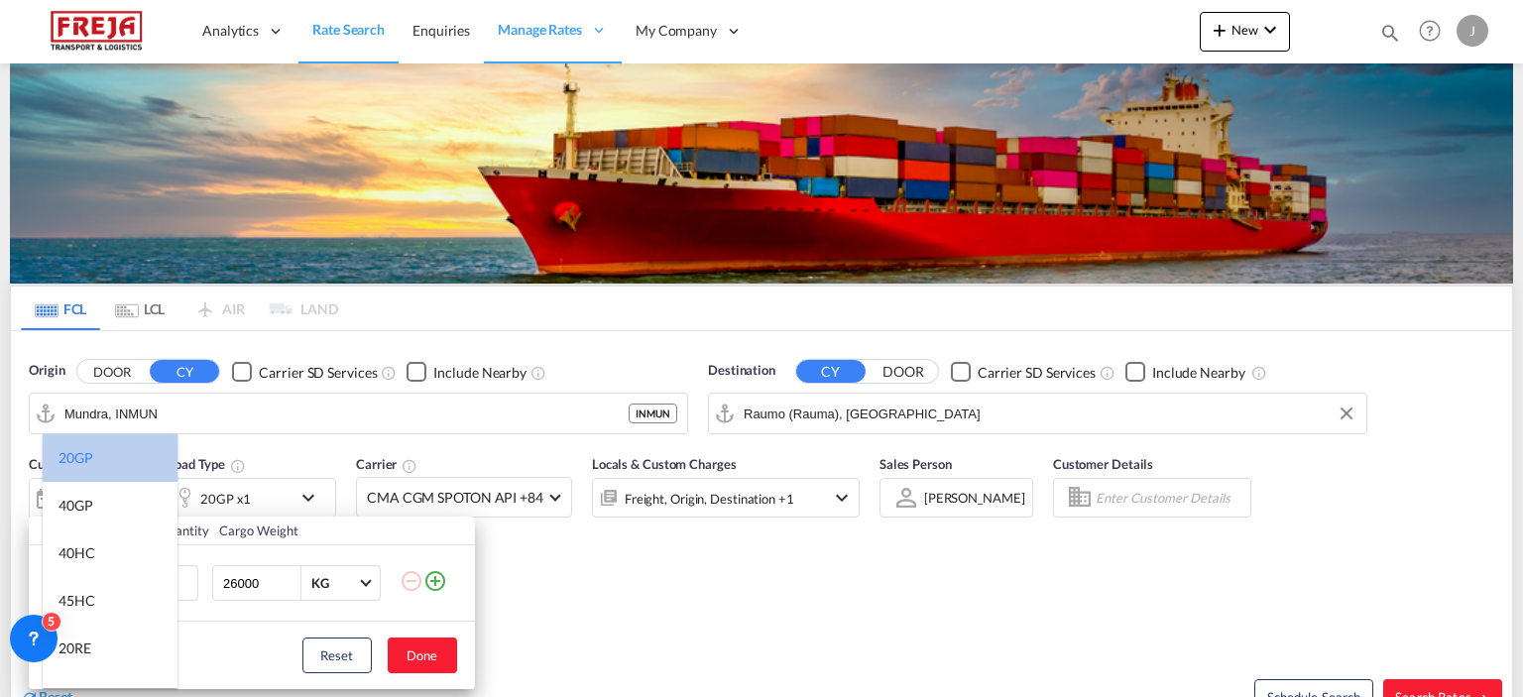
click at [111, 455] on md-option "20GP" at bounding box center [110, 458] width 135 height 48
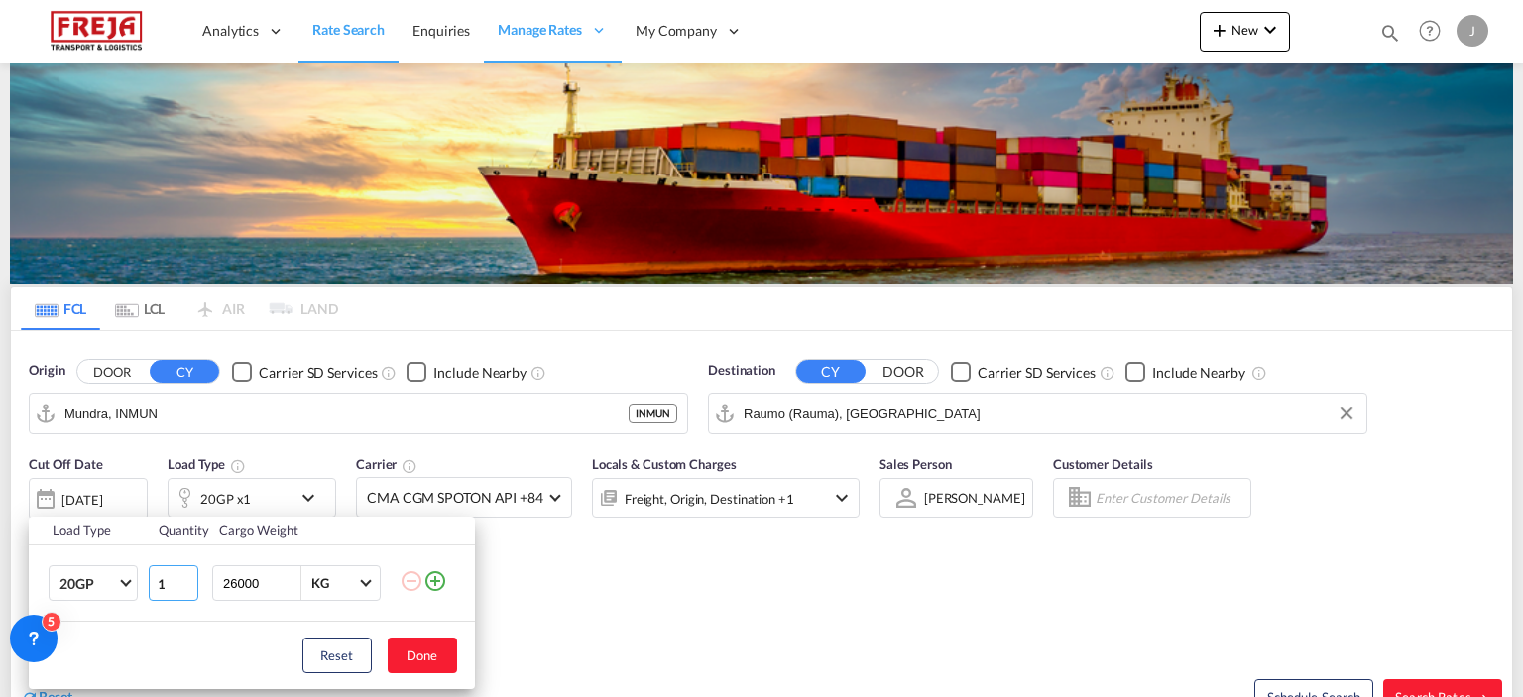
click at [169, 581] on input "1" at bounding box center [174, 583] width 50 height 36
type input "3"
click at [421, 654] on button "Done" at bounding box center [422, 656] width 69 height 36
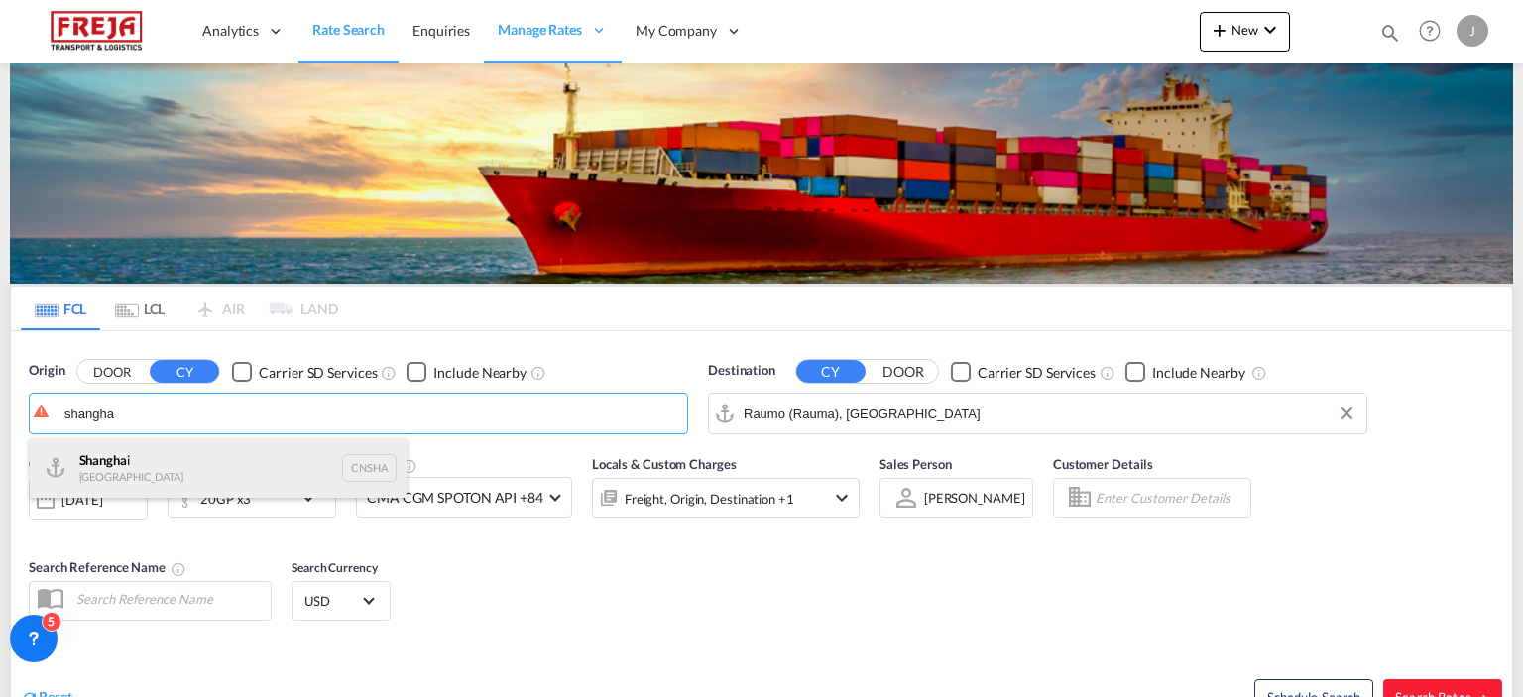
click at [119, 462] on div "Shangha i [GEOGRAPHIC_DATA] CNSHA" at bounding box center [218, 468] width 377 height 60
type input "[GEOGRAPHIC_DATA], [GEOGRAPHIC_DATA]"
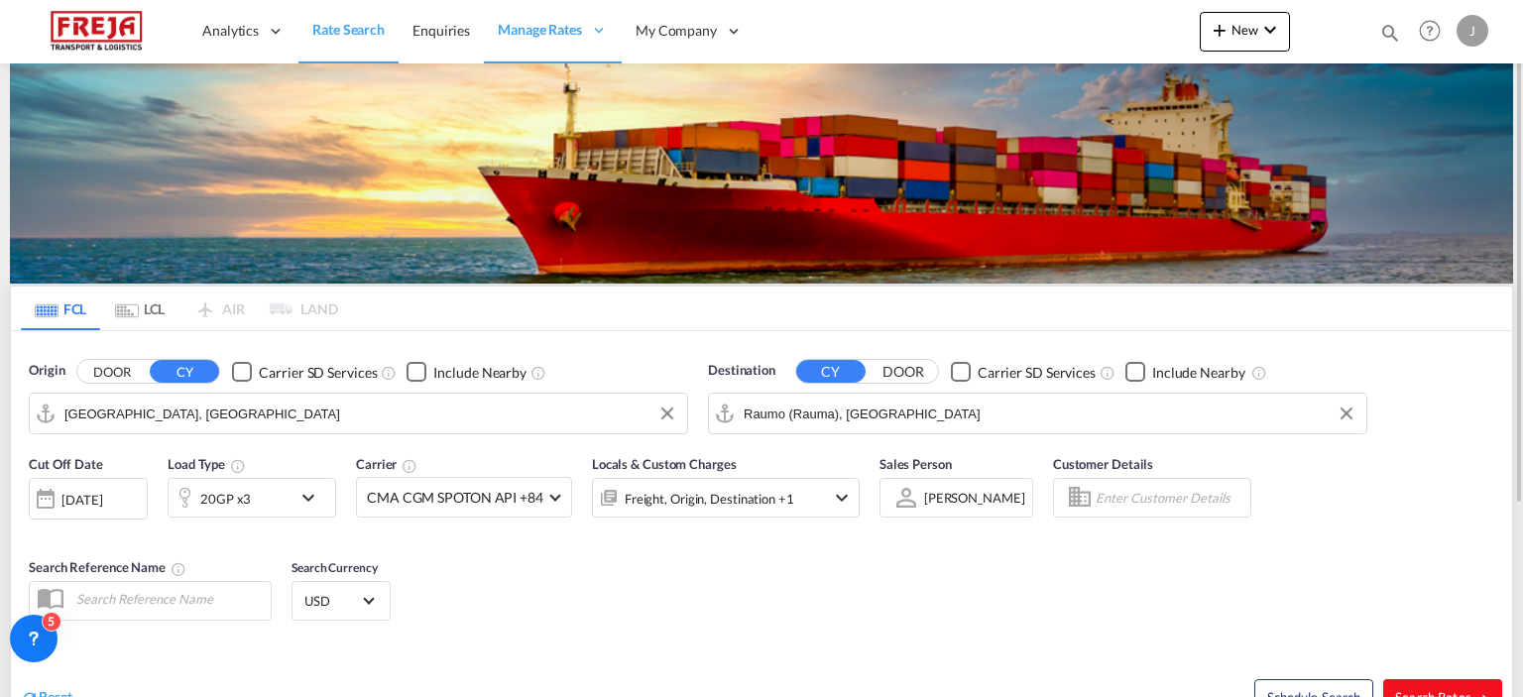
click at [1442, 690] on span "Search Rates" at bounding box center [1442, 697] width 95 height 16
type input "CNSHA to FIRAU / [DATE]"
